Goal: Transaction & Acquisition: Purchase product/service

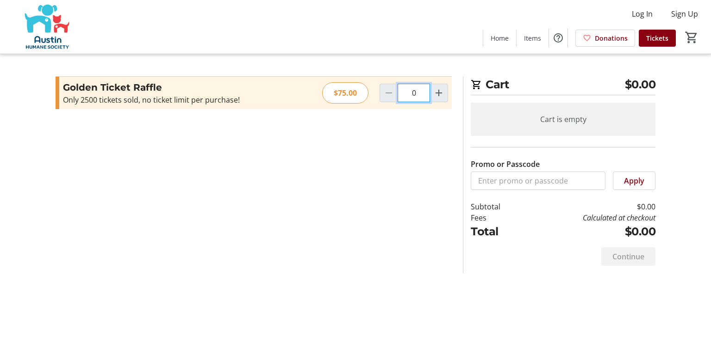
click at [420, 100] on input "0" at bounding box center [413, 93] width 32 height 19
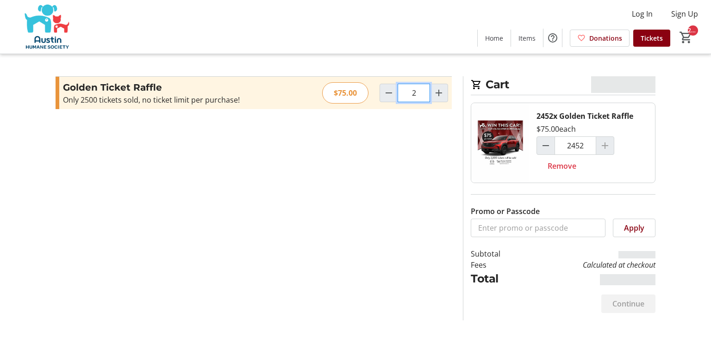
type input "0"
type input "24"
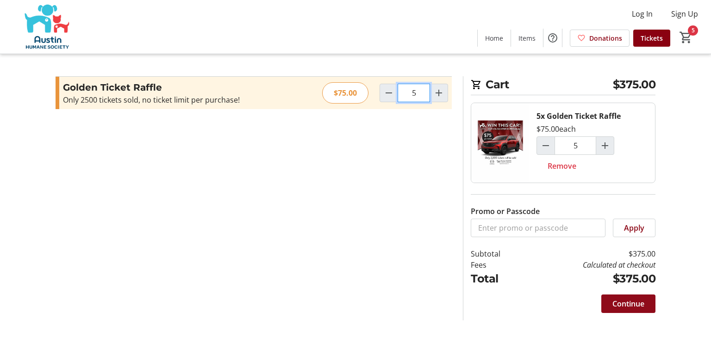
type input "5"
click at [627, 303] on span "Continue" at bounding box center [628, 303] width 32 height 11
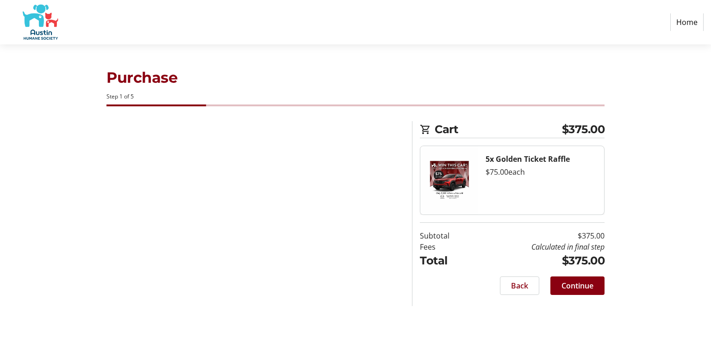
select select "US"
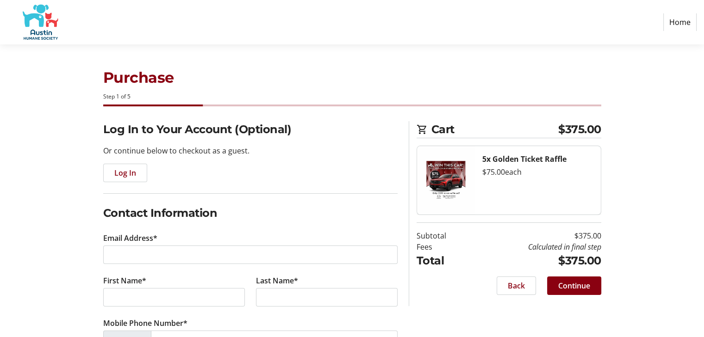
scroll to position [46, 0]
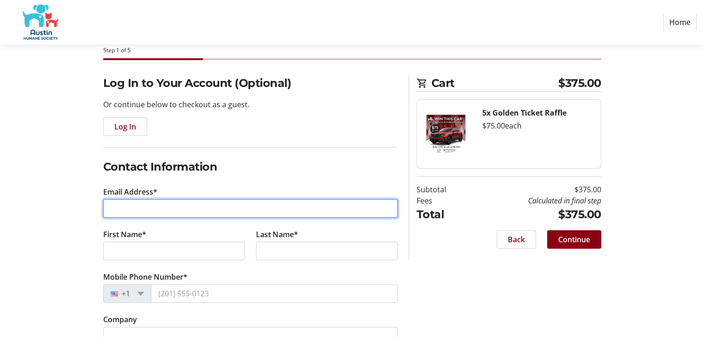
click at [142, 205] on input "Email Address*" at bounding box center [250, 208] width 294 height 19
type input "[EMAIL_ADDRESS][DOMAIN_NAME]"
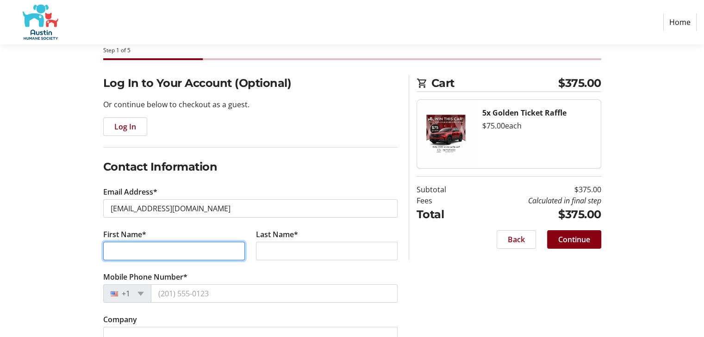
type input "[PERSON_NAME]"
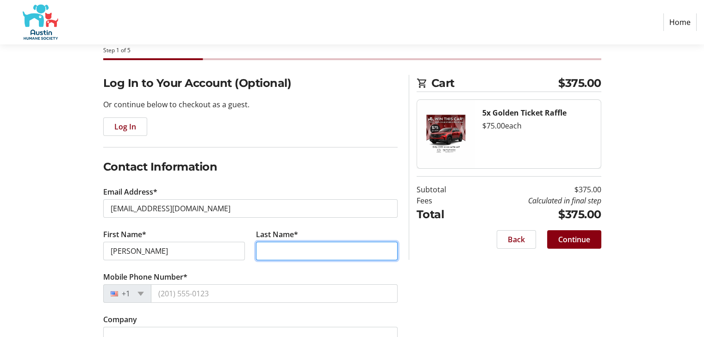
type input "Sankarshanan"
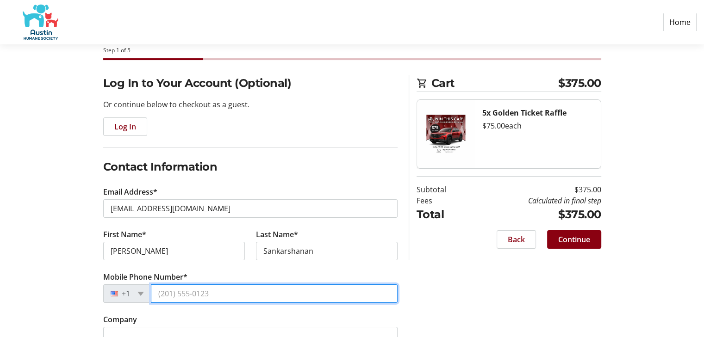
type input "[PHONE_NUMBER]"
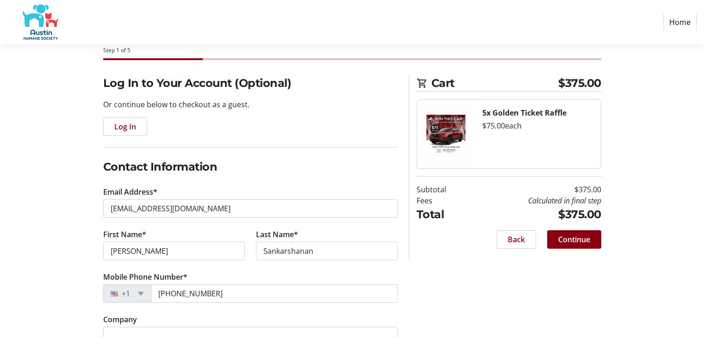
type input "[STREET_ADDRESS]"
type input "[GEOGRAPHIC_DATA],[GEOGRAPHIC_DATA]"
select select "[GEOGRAPHIC_DATA]"
type input "78669-1615"
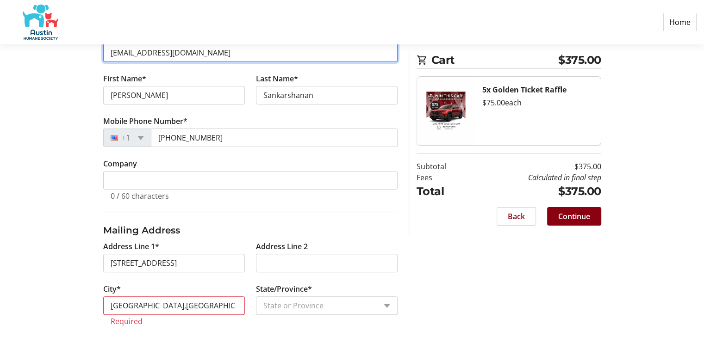
scroll to position [231, 0]
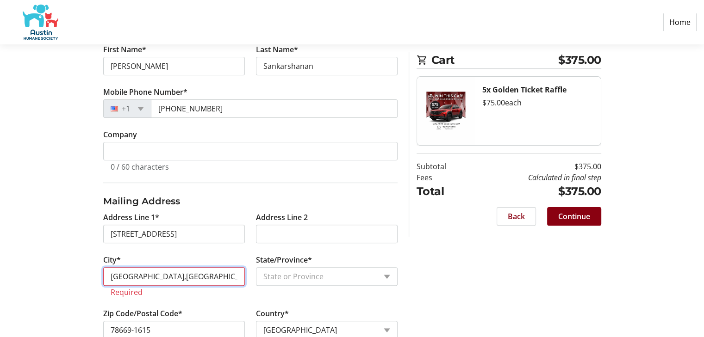
click at [165, 276] on input "[GEOGRAPHIC_DATA],[GEOGRAPHIC_DATA]" at bounding box center [174, 276] width 142 height 19
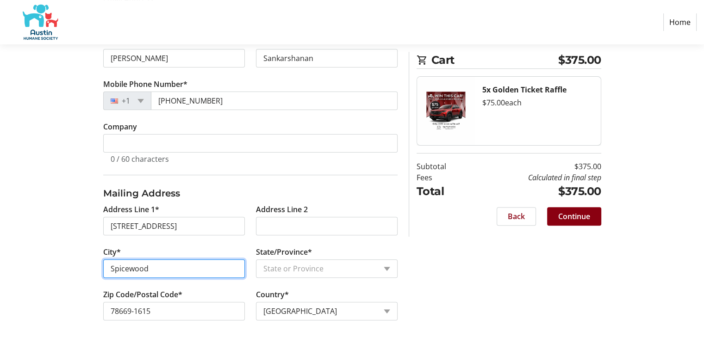
scroll to position [243, 0]
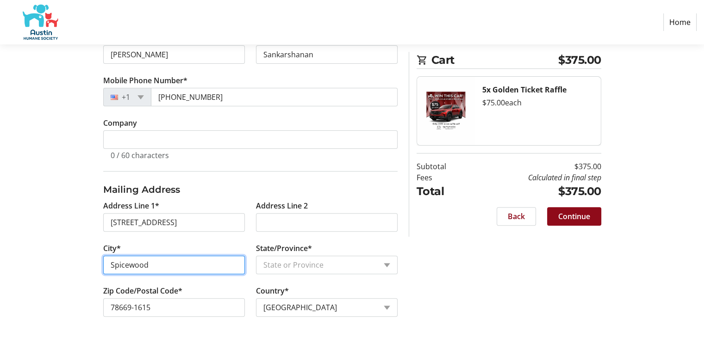
type input "Spicewood"
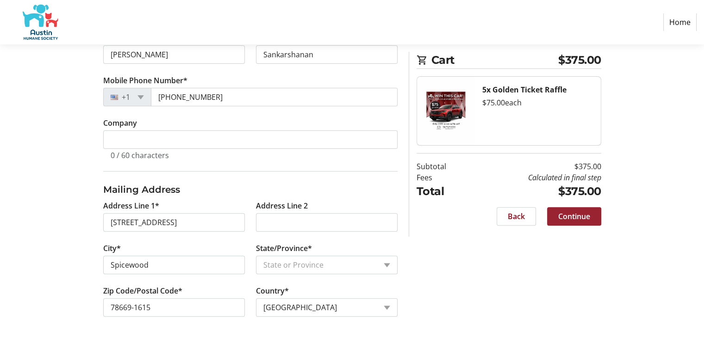
click at [582, 217] on span "Continue" at bounding box center [574, 216] width 32 height 11
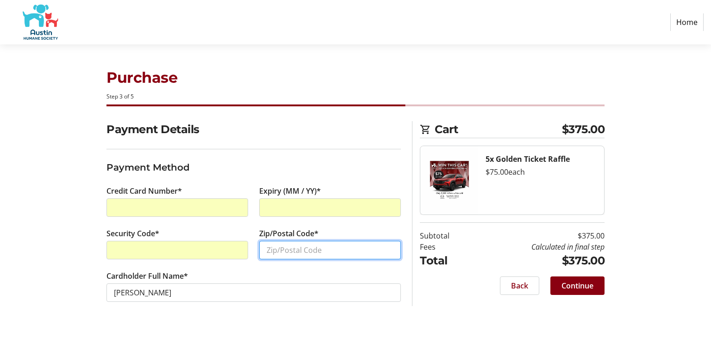
click at [282, 252] on input "Zip/Postal Code*" at bounding box center [330, 250] width 142 height 19
type input "78669"
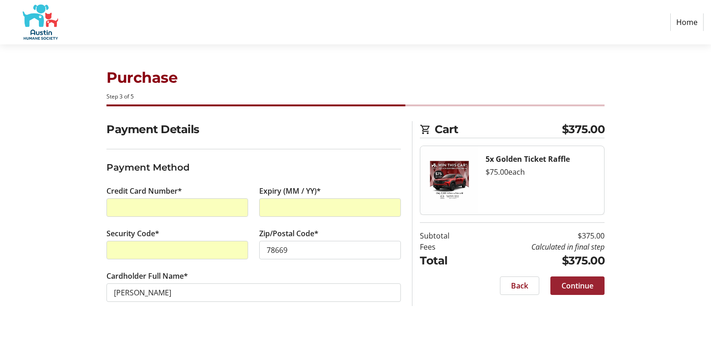
click at [565, 283] on span "Continue" at bounding box center [577, 285] width 32 height 11
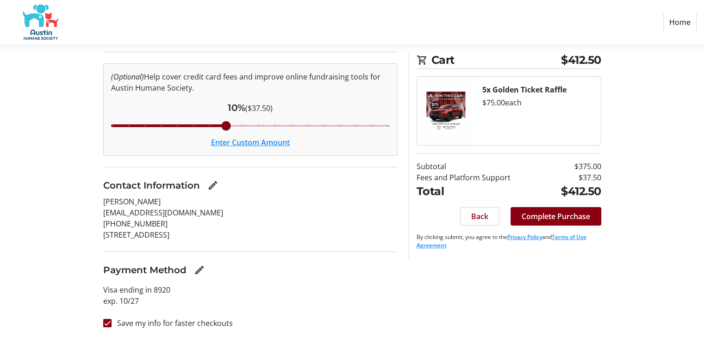
scroll to position [99, 0]
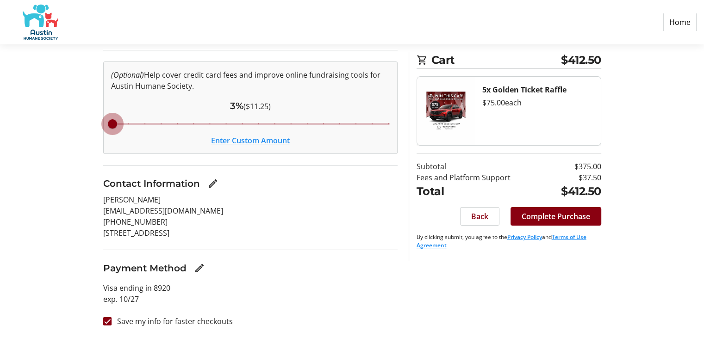
drag, startPoint x: 229, startPoint y: 124, endPoint x: 81, endPoint y: 122, distance: 148.1
type input "3"
click at [101, 124] on input "Cover fees percentage" at bounding box center [250, 124] width 298 height 20
drag, startPoint x: 111, startPoint y: 125, endPoint x: 99, endPoint y: 125, distance: 12.5
click at [101, 125] on input "Cover fees percentage" at bounding box center [250, 124] width 298 height 20
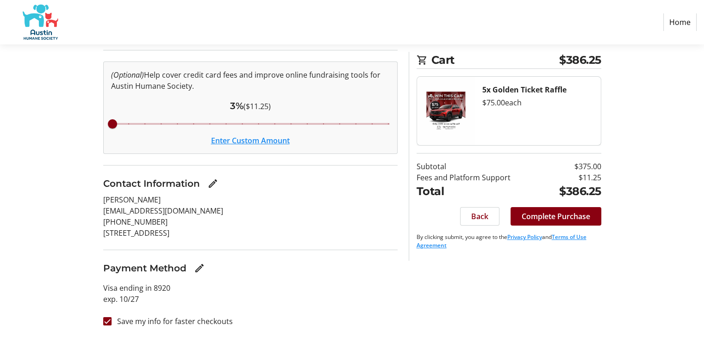
click at [99, 124] on div "Order Summary (Optional) Help cover credit card fees and improve online fundrai…" at bounding box center [250, 180] width 305 height 316
click at [107, 322] on input "Save my info for faster checkouts" at bounding box center [107, 321] width 8 height 8
checkbox input "false"
click at [539, 223] on span at bounding box center [555, 216] width 91 height 22
